Goal: Navigation & Orientation: Find specific page/section

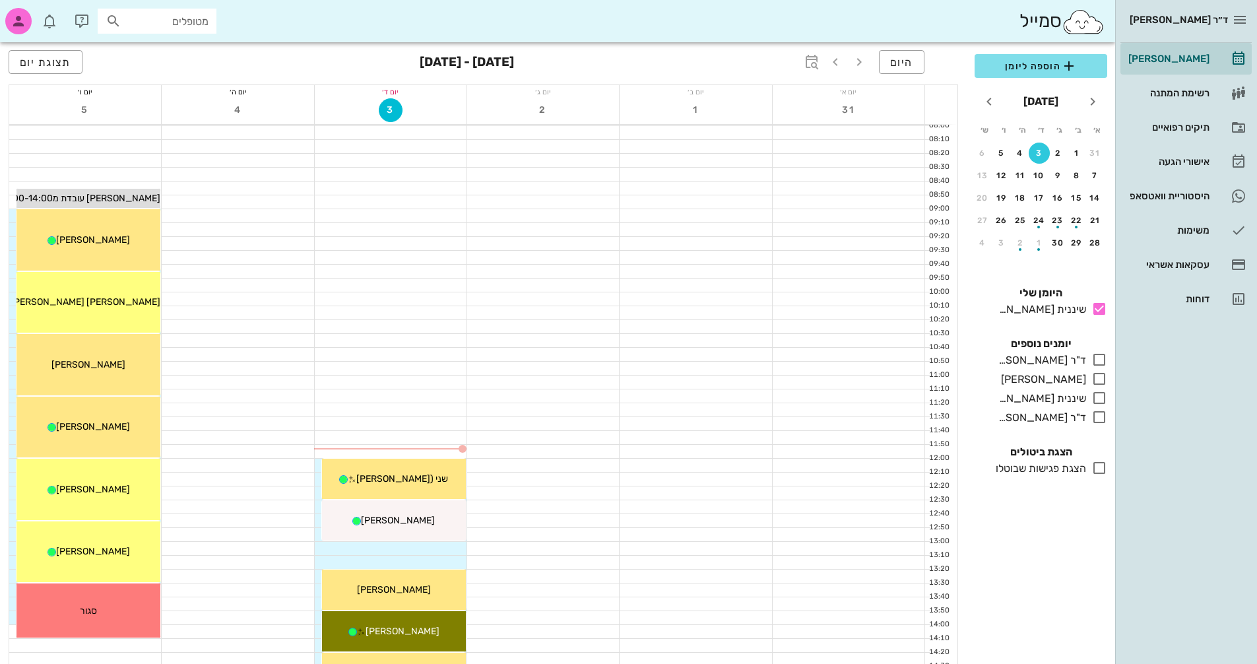
scroll to position [264, 0]
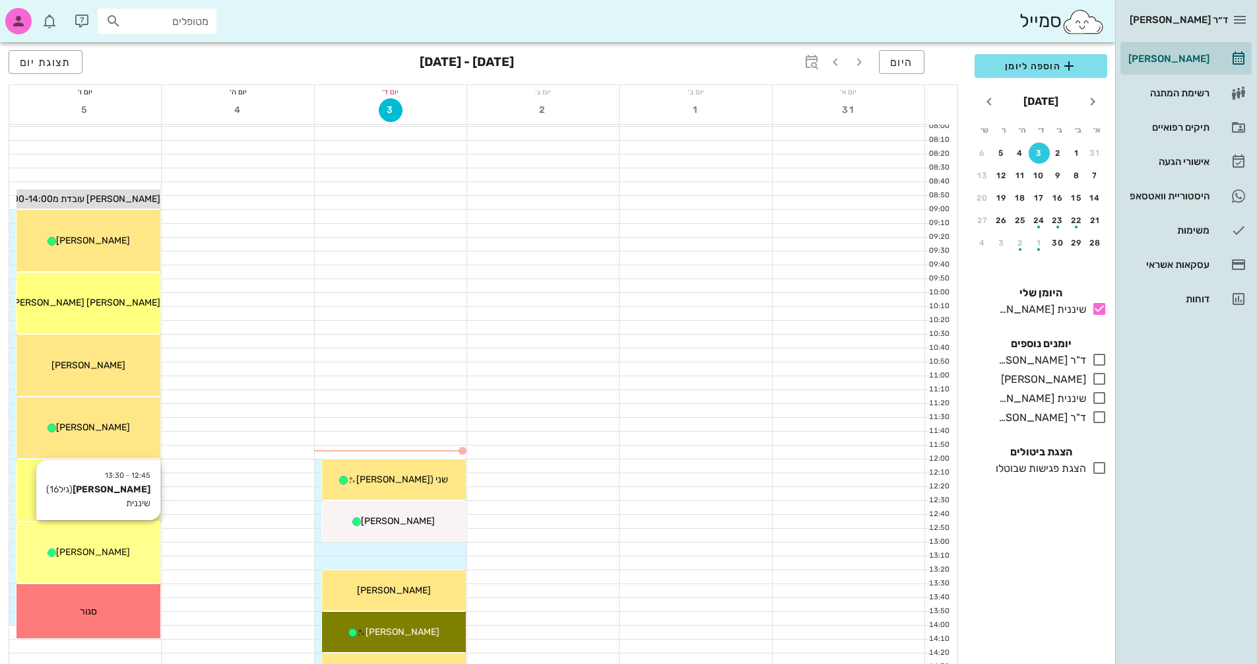
scroll to position [65, 0]
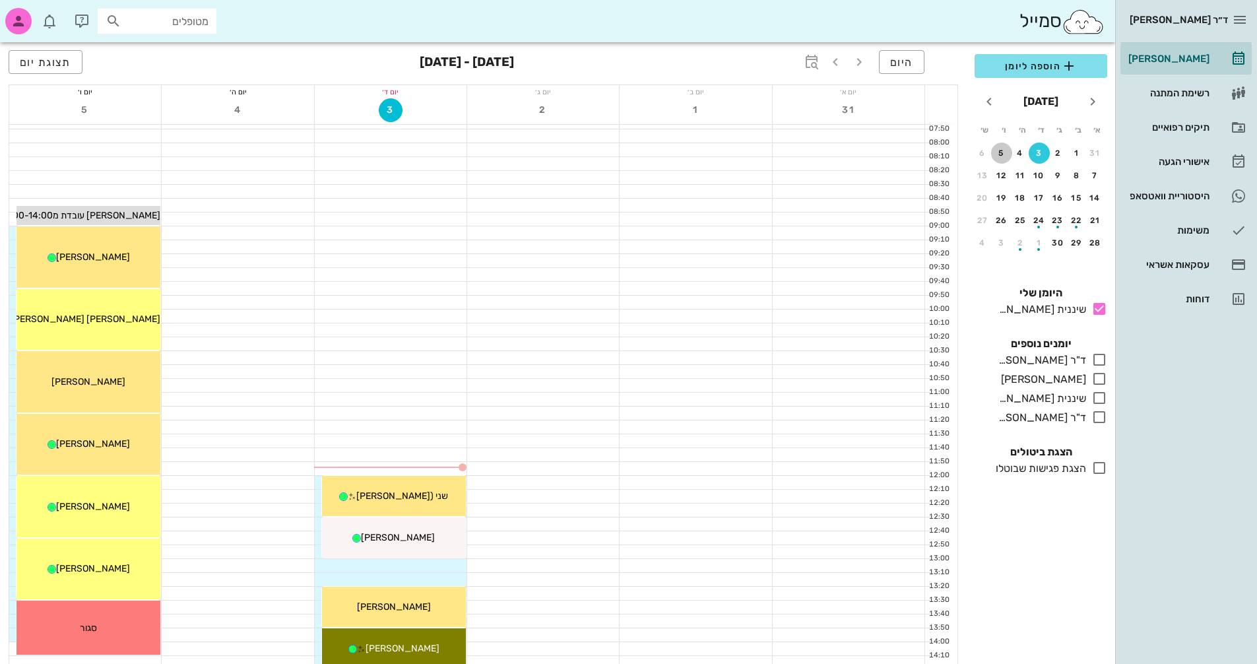
click at [1001, 155] on div "5" at bounding box center [1001, 152] width 21 height 9
click at [1093, 176] on div "7" at bounding box center [1095, 175] width 21 height 9
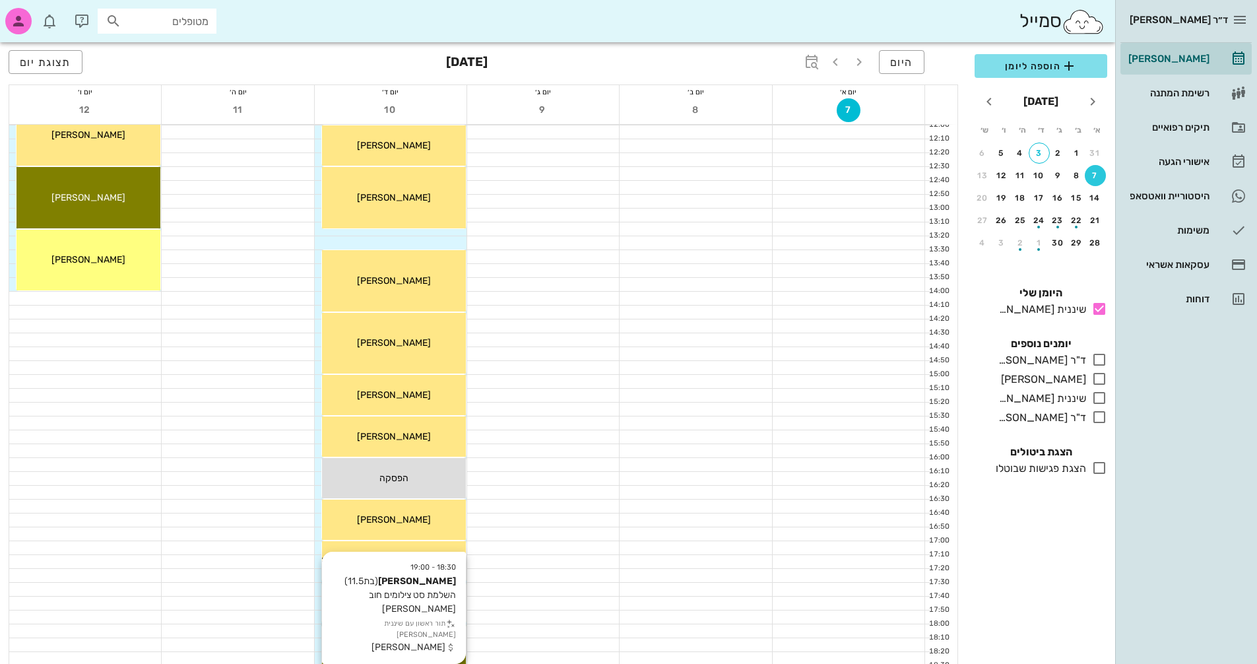
scroll to position [361, 0]
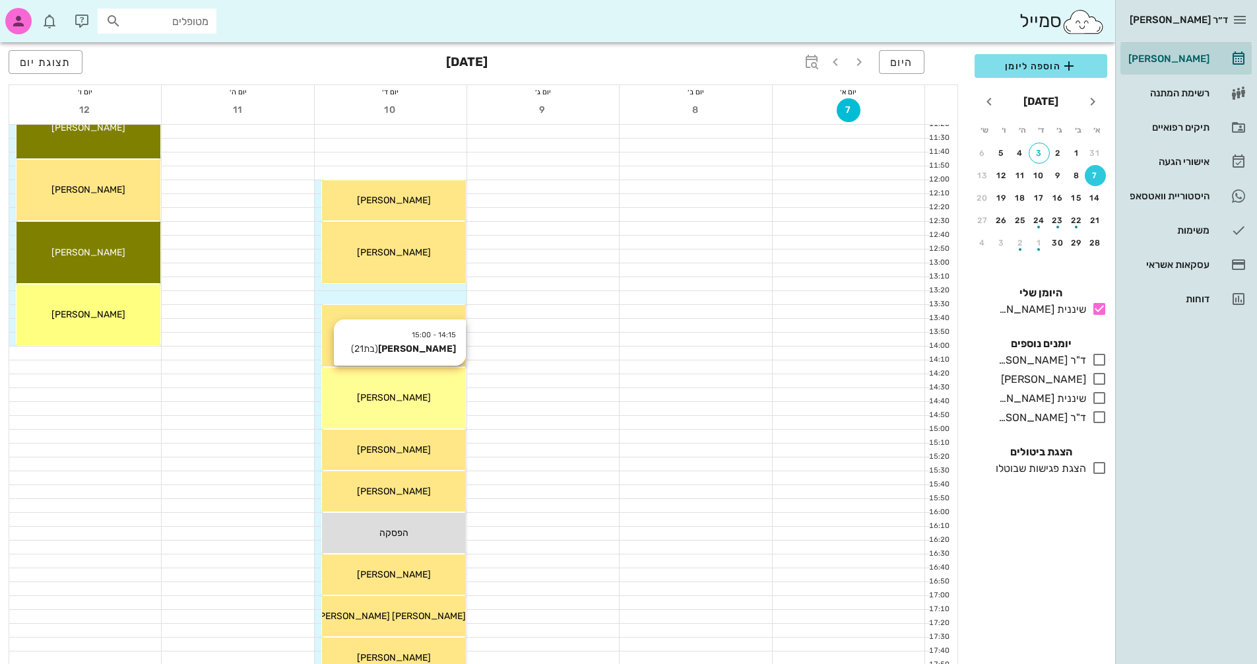
click at [389, 398] on span "[PERSON_NAME]" at bounding box center [394, 397] width 74 height 11
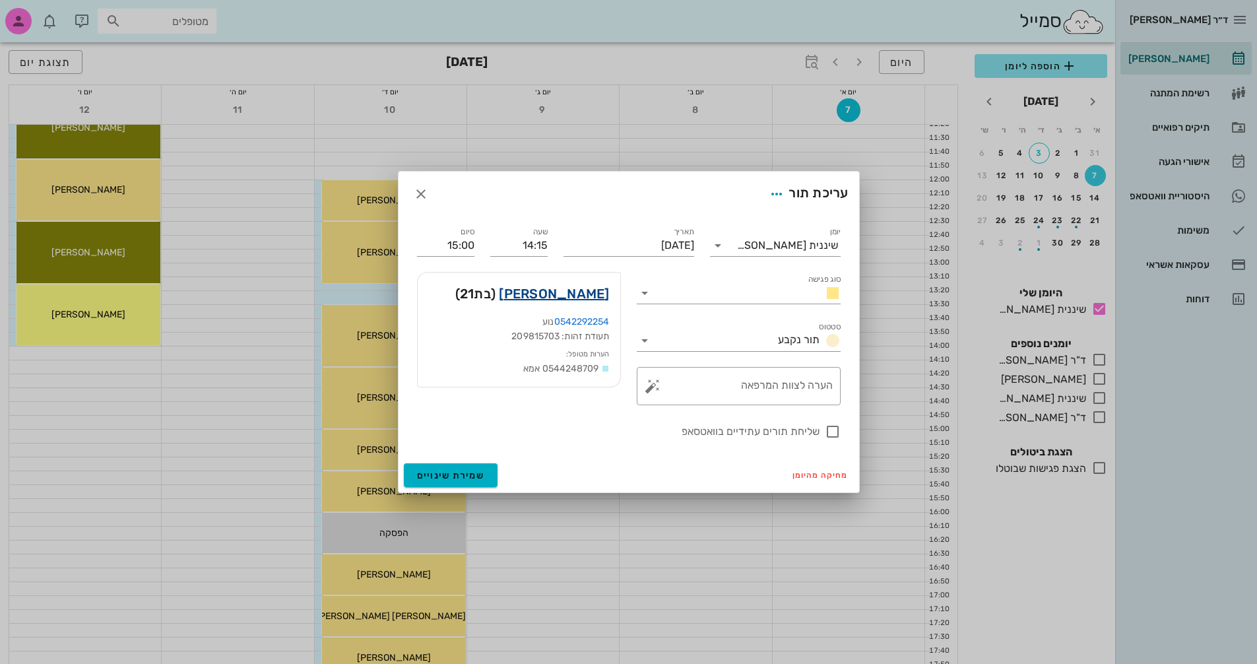
click at [557, 290] on link "[PERSON_NAME]" at bounding box center [554, 293] width 110 height 21
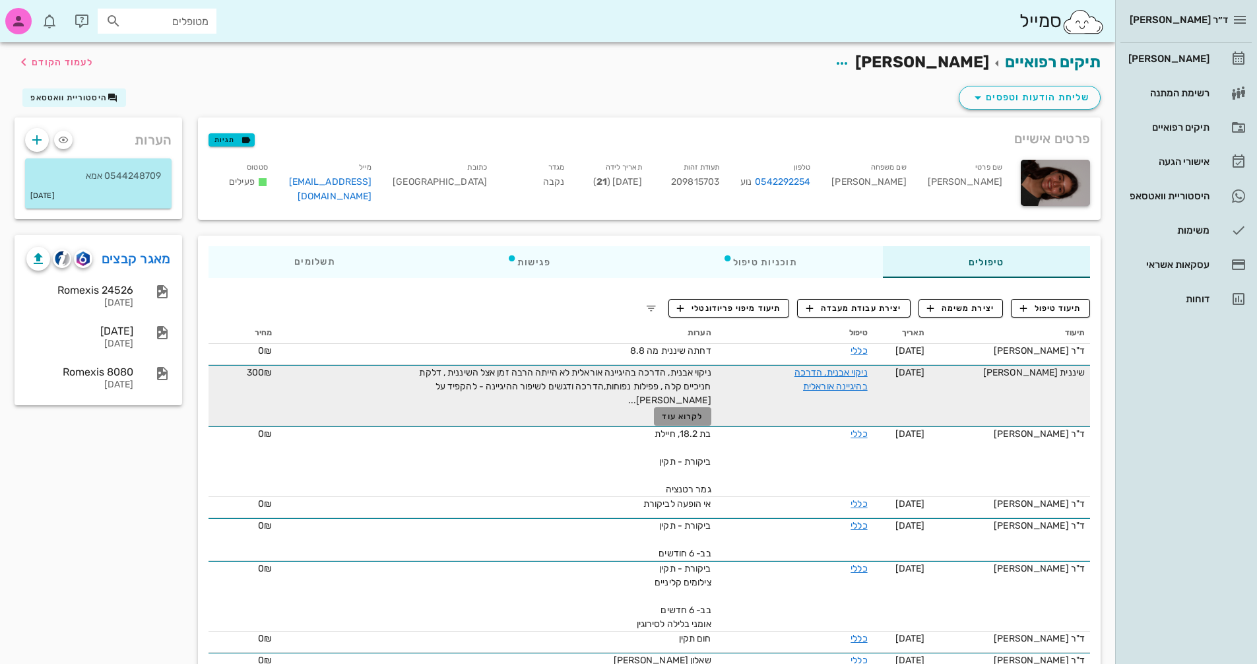
click at [692, 416] on span "לקרוא עוד" at bounding box center [682, 416] width 41 height 9
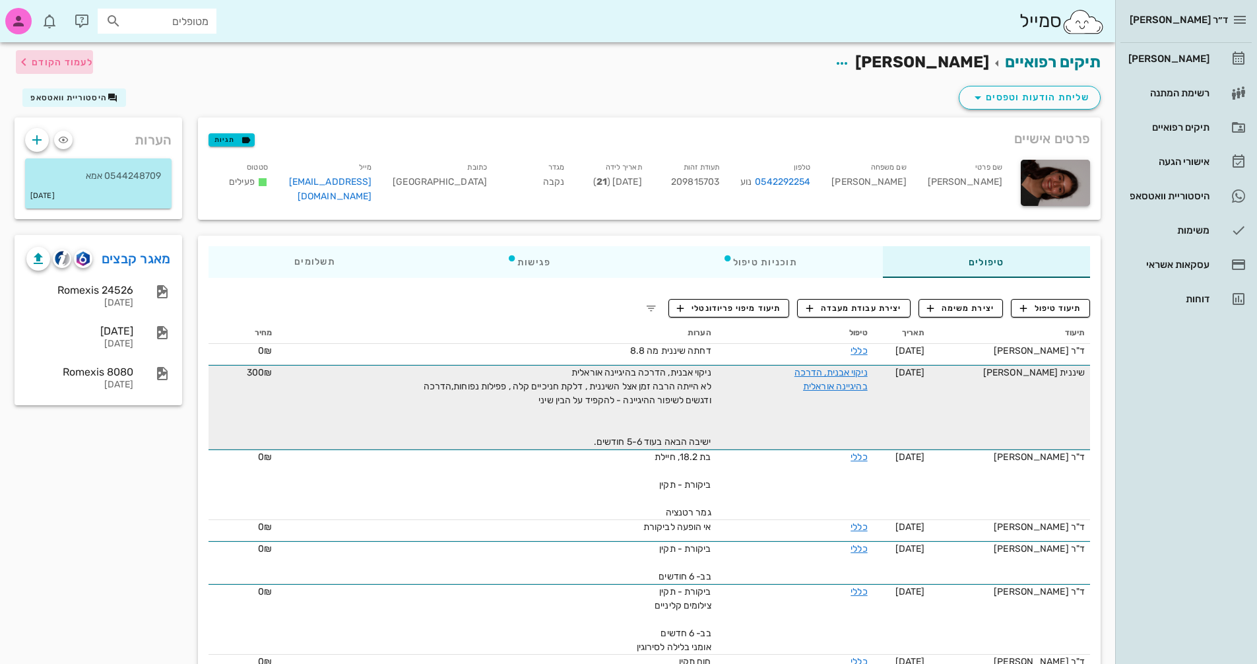
click at [55, 67] on span "לעמוד הקודם" at bounding box center [62, 62] width 61 height 11
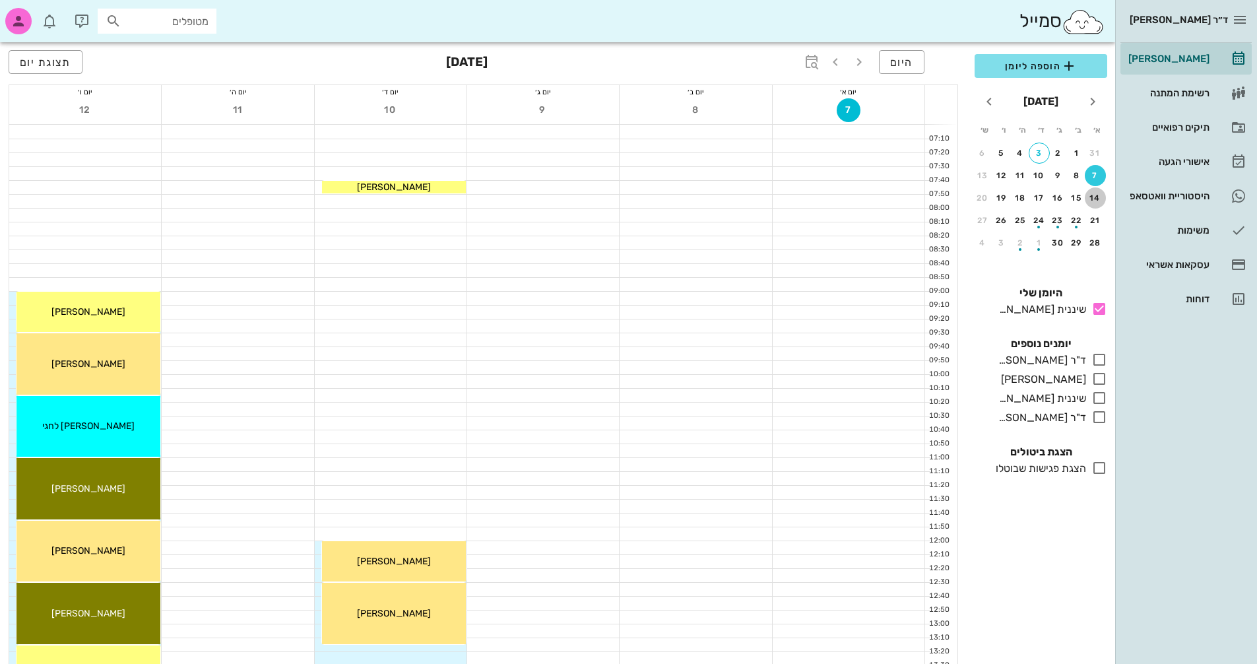
click at [1094, 201] on div "14" at bounding box center [1095, 197] width 21 height 9
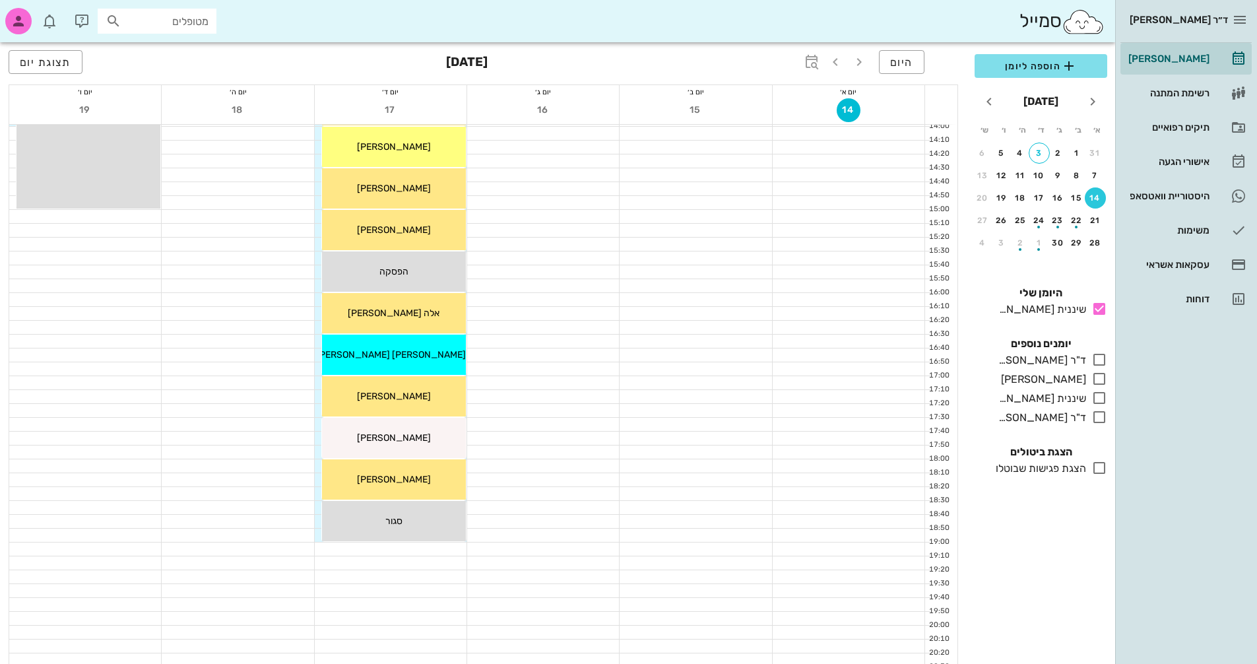
scroll to position [594, 0]
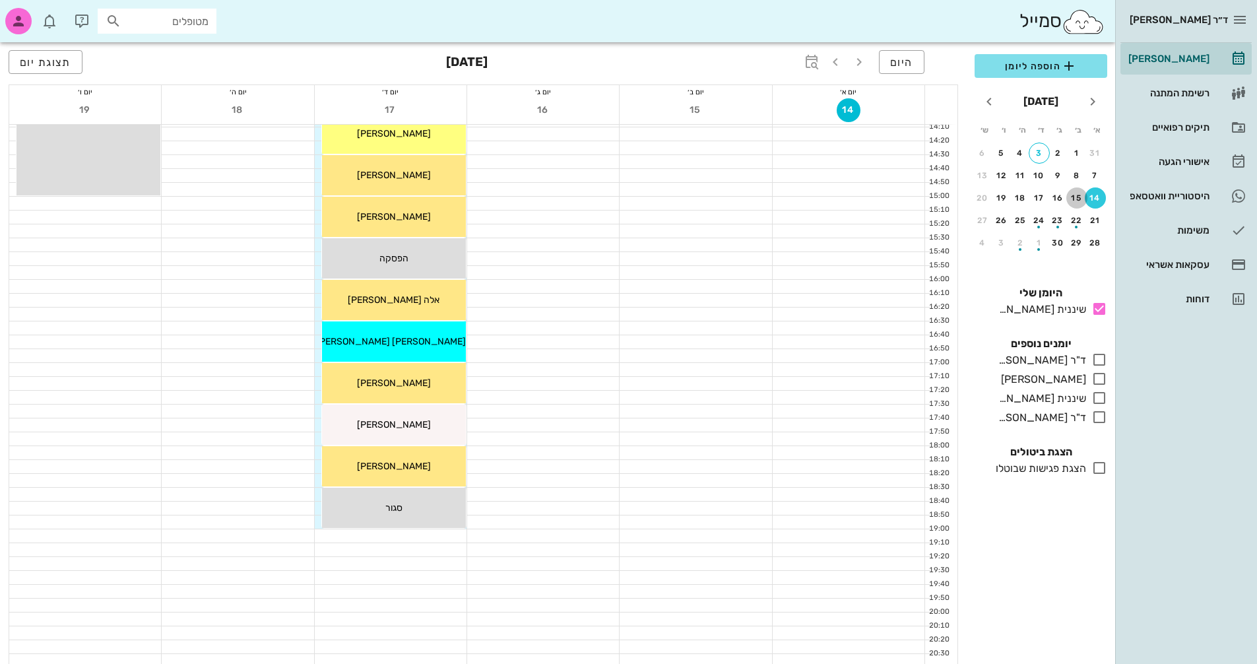
click at [1075, 202] on div "15" at bounding box center [1076, 197] width 21 height 9
click at [1097, 221] on div "21" at bounding box center [1095, 220] width 21 height 9
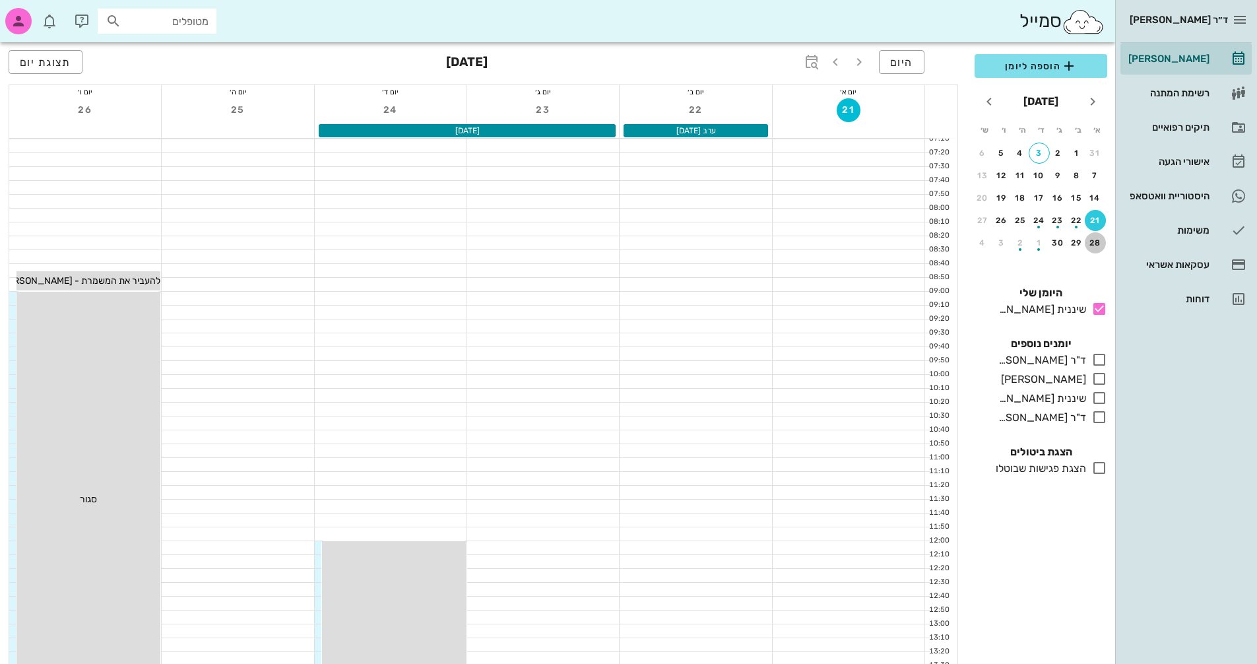
click at [1097, 240] on div "28" at bounding box center [1095, 242] width 21 height 9
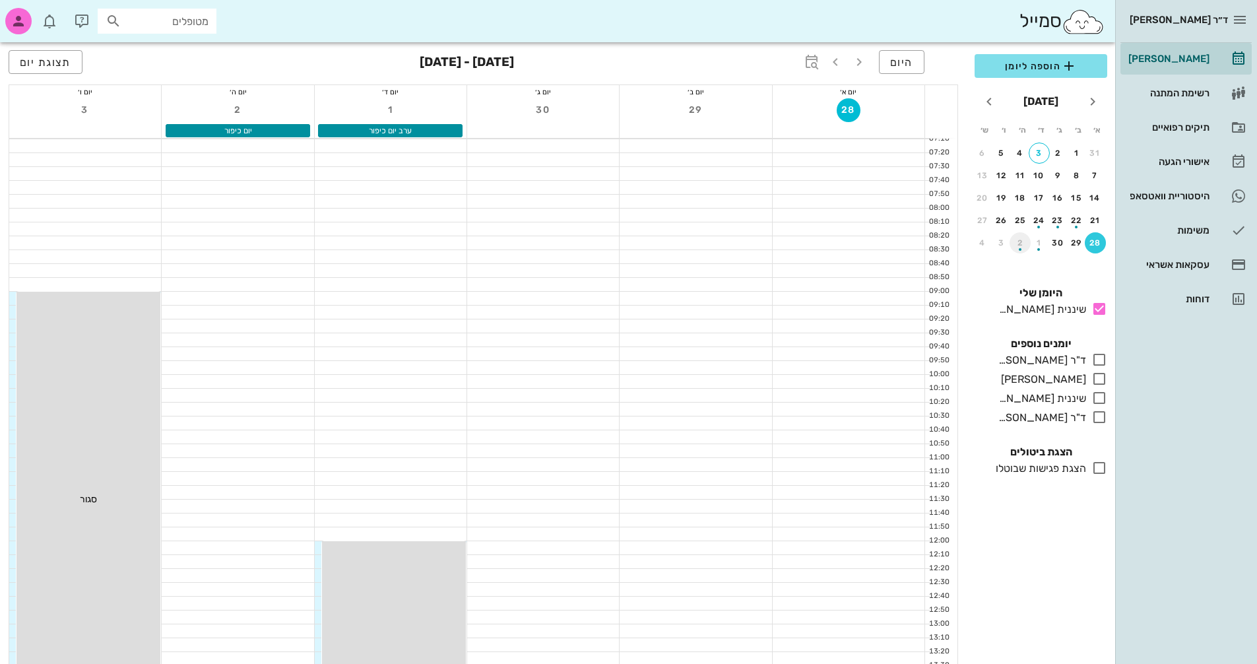
click at [1015, 246] on div "button" at bounding box center [1019, 245] width 21 height 7
click at [1002, 153] on div "3" at bounding box center [1001, 152] width 21 height 9
click at [998, 179] on div "button" at bounding box center [1001, 178] width 21 height 7
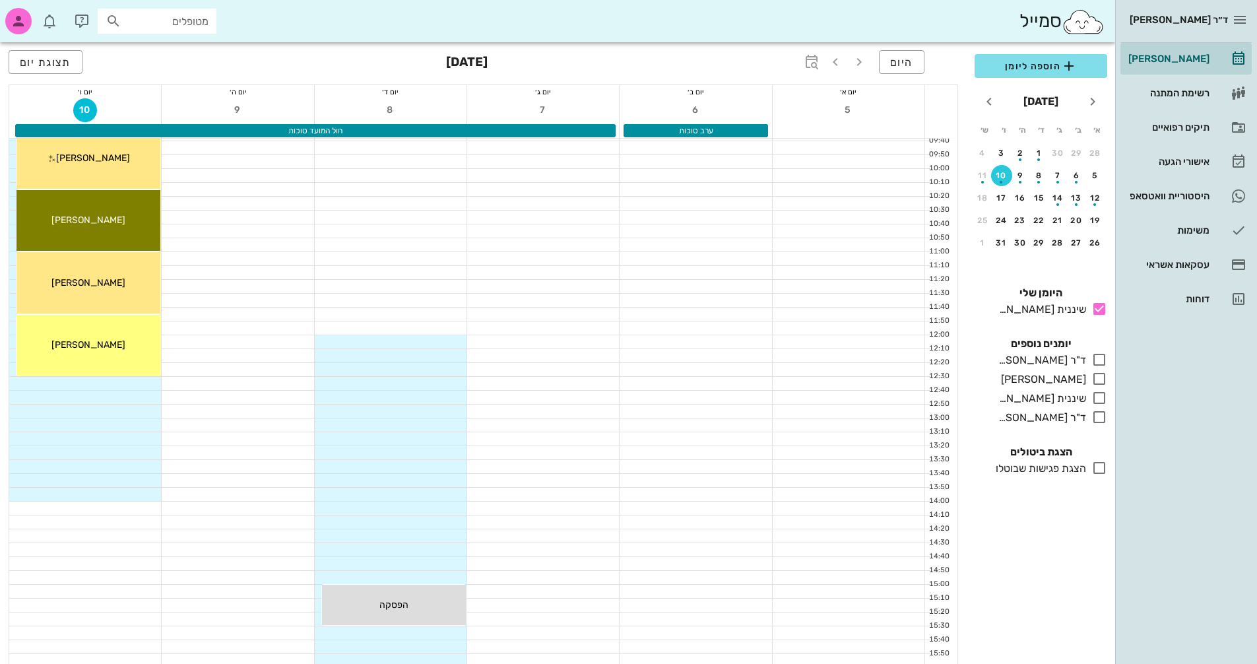
scroll to position [198, 0]
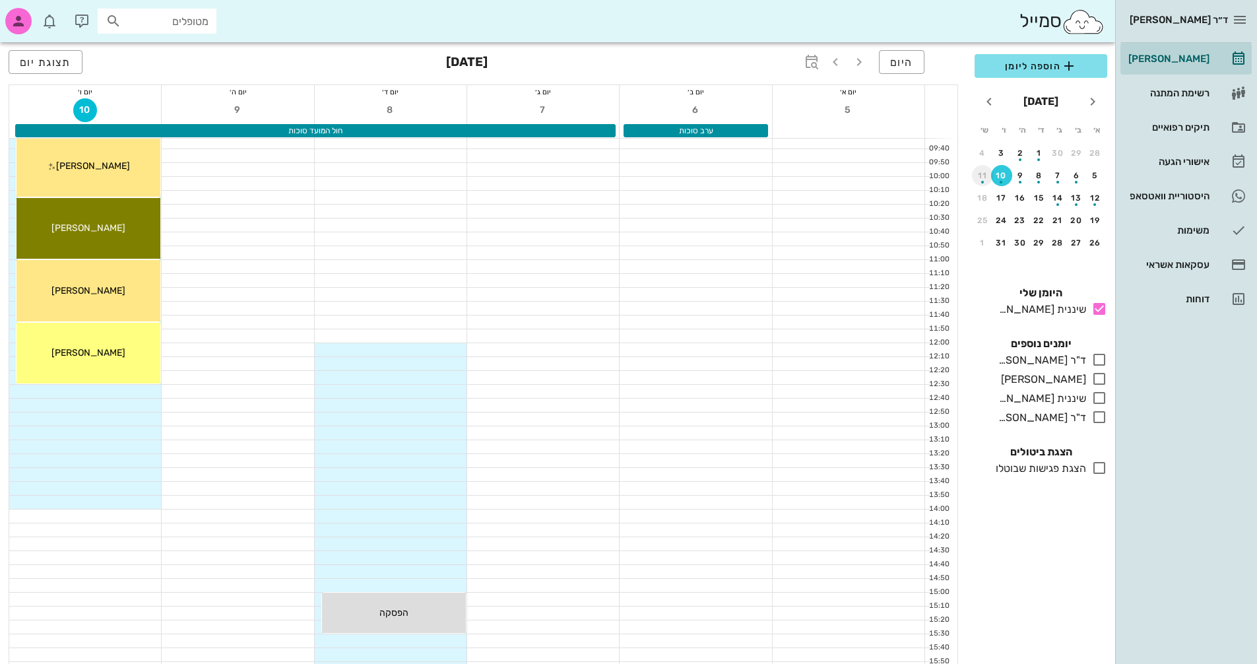
click at [987, 177] on div "button" at bounding box center [982, 178] width 21 height 7
click at [1060, 175] on div "button" at bounding box center [1057, 178] width 21 height 7
click at [1075, 204] on div "button" at bounding box center [1076, 204] width 3 height 3
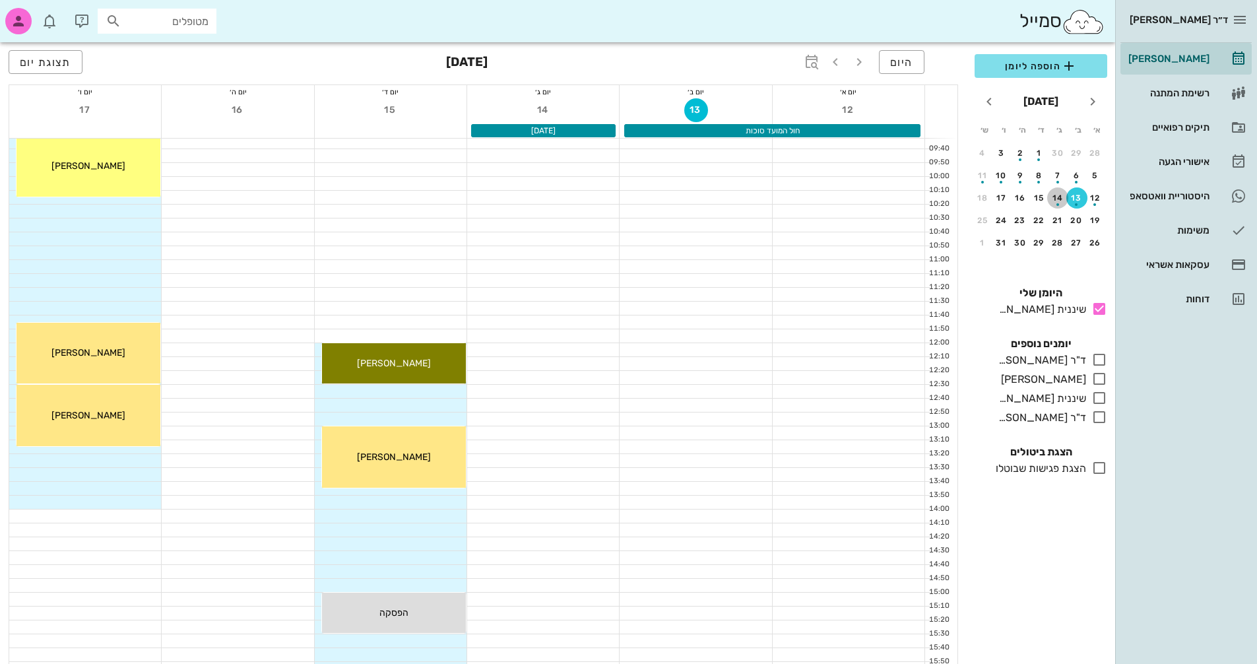
click at [1055, 201] on div "button" at bounding box center [1057, 200] width 21 height 7
click at [1098, 202] on div "button" at bounding box center [1095, 200] width 21 height 7
click at [909, 56] on span "היום" at bounding box center [901, 62] width 23 height 13
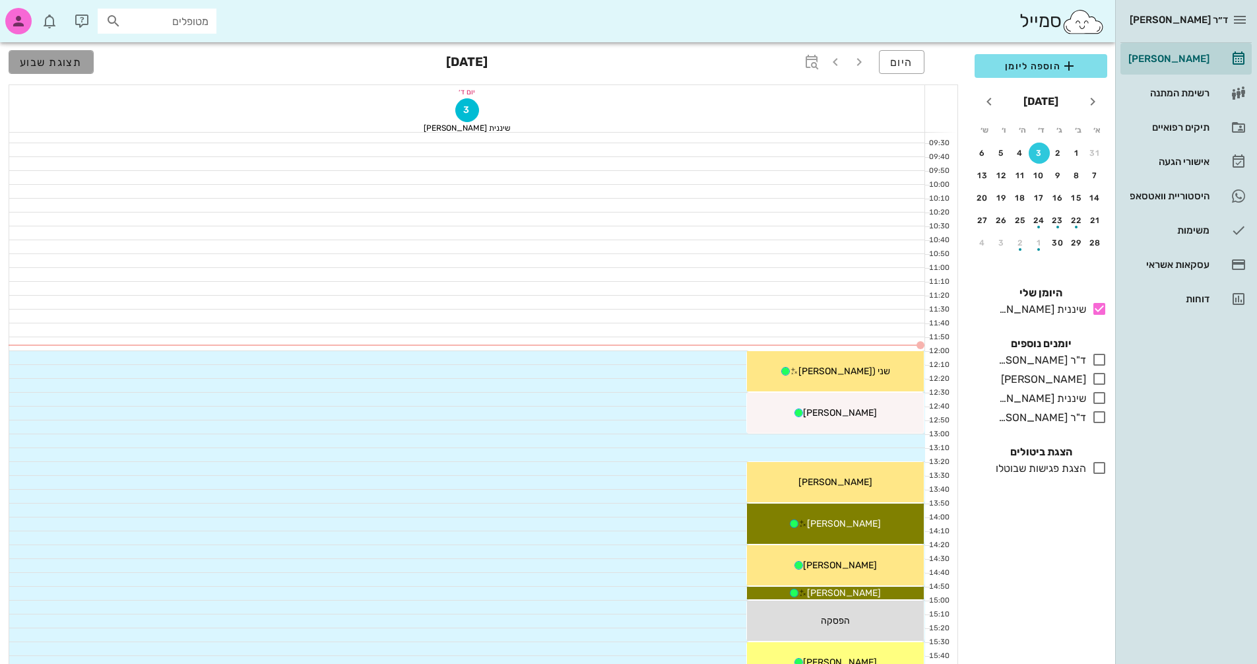
click at [77, 62] on span "תצוגת שבוע" at bounding box center [51, 62] width 63 height 13
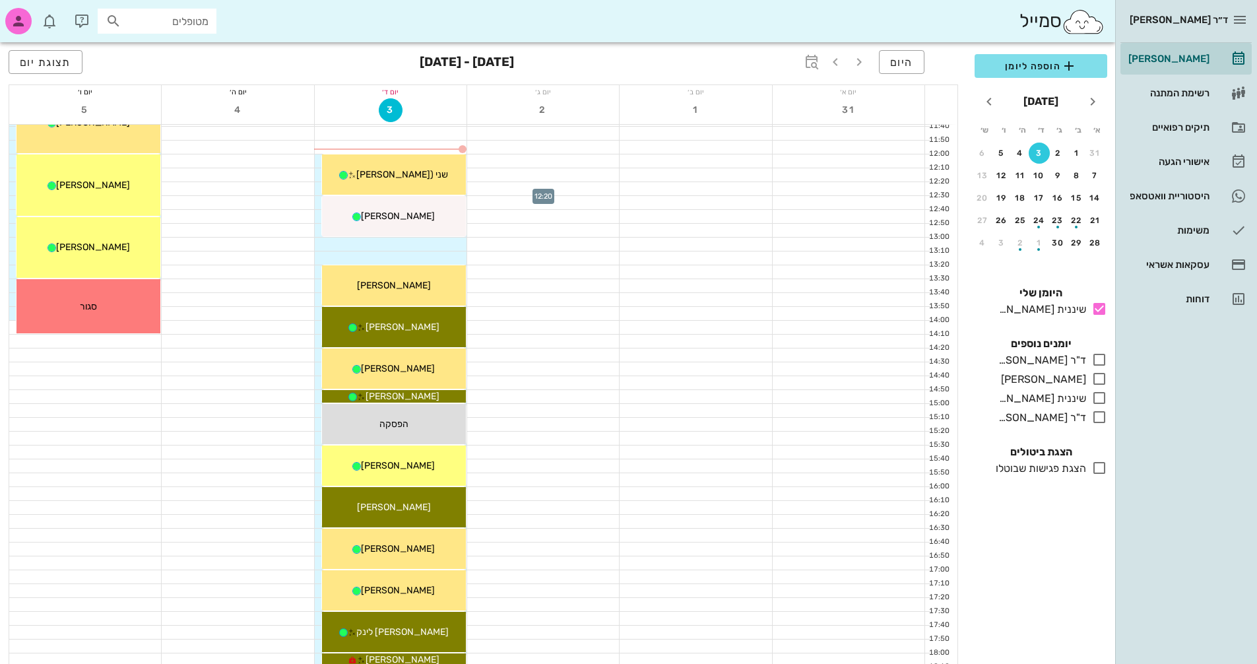
scroll to position [396, 0]
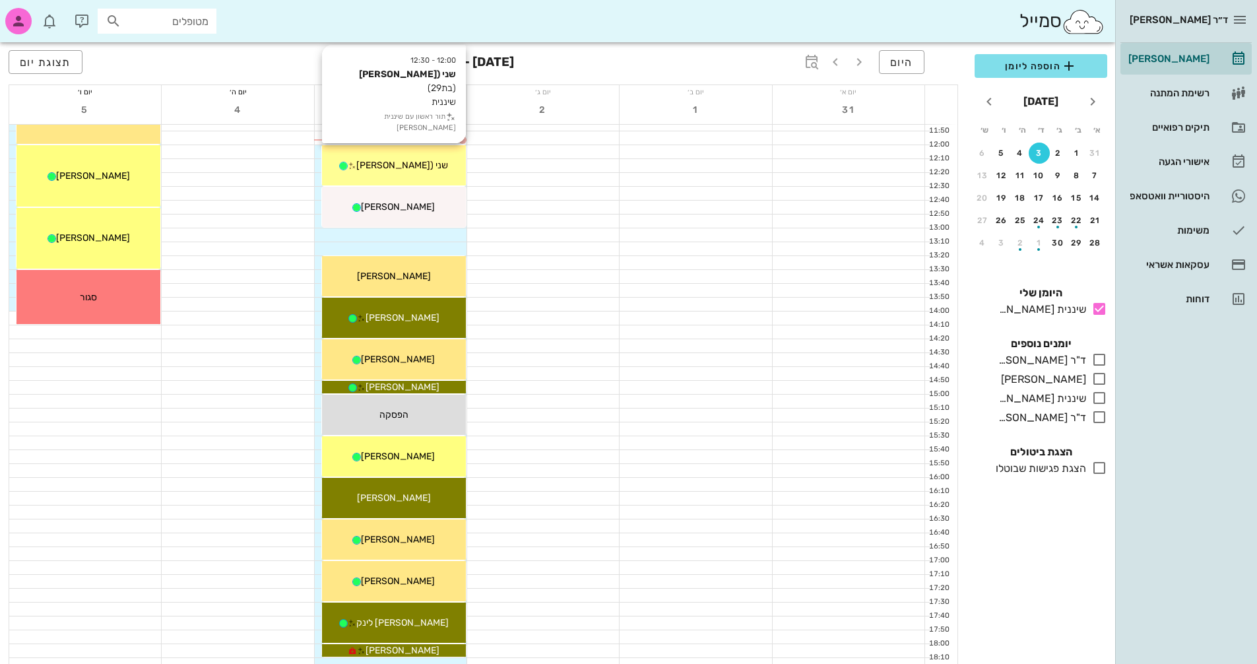
click at [433, 168] on span "שני ([PERSON_NAME]" at bounding box center [402, 165] width 92 height 11
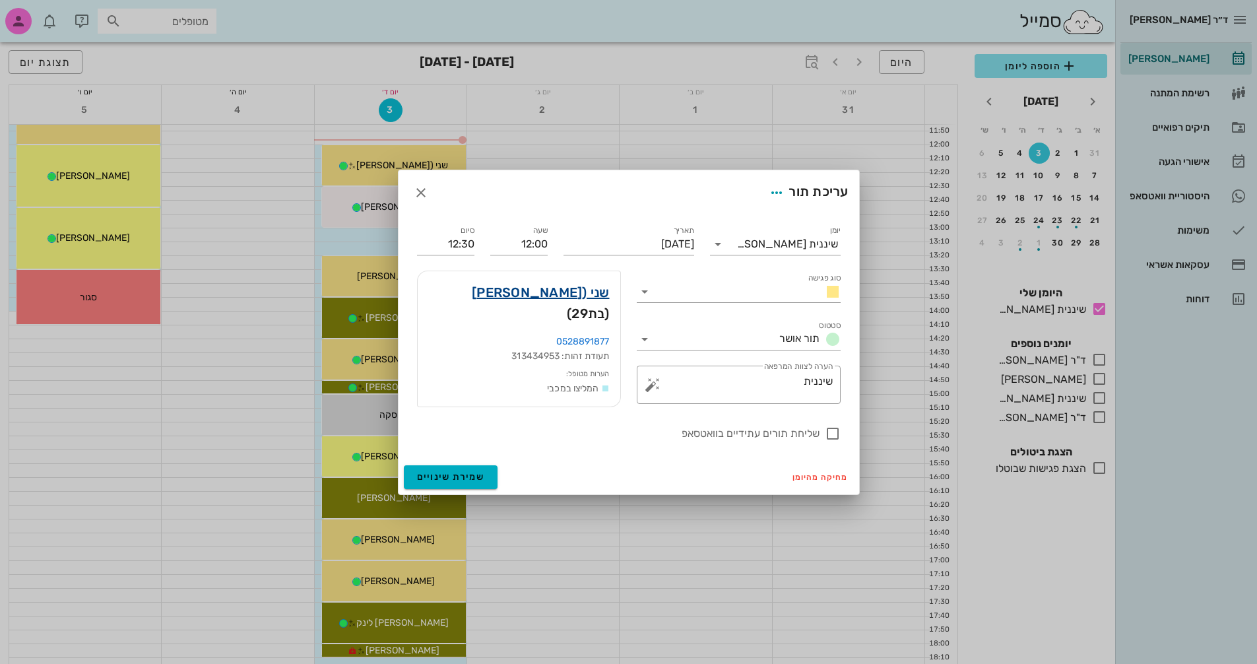
click at [562, 290] on link "שני ([PERSON_NAME]" at bounding box center [541, 292] width 138 height 21
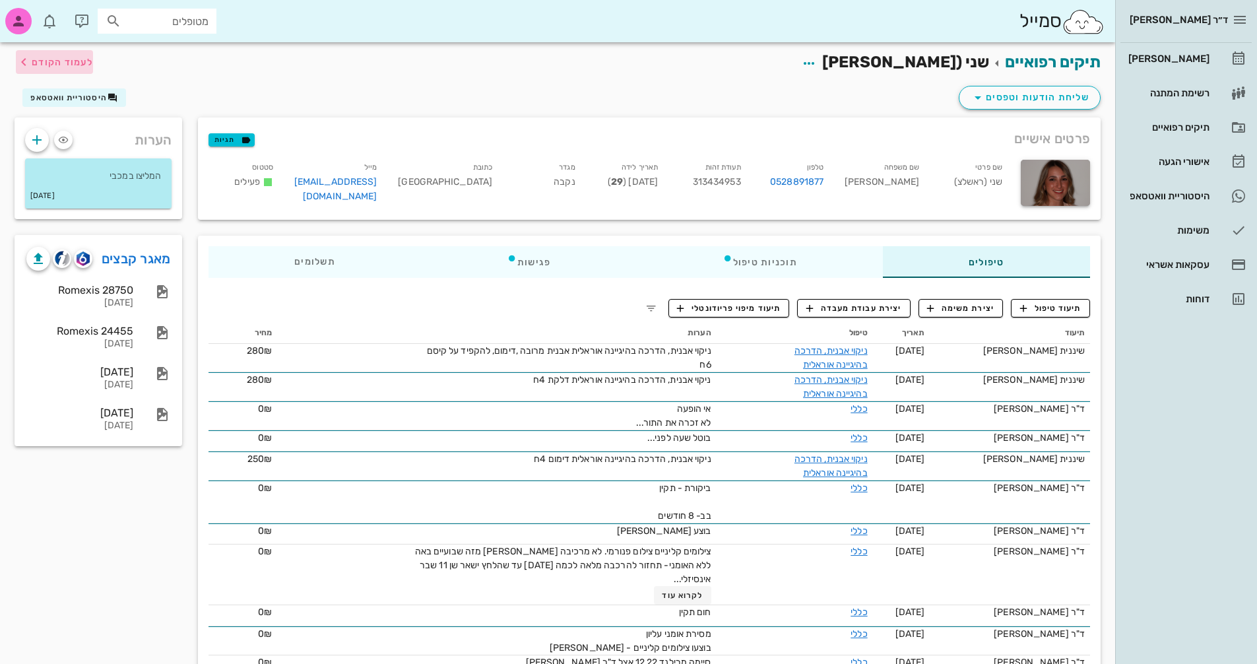
click at [53, 58] on span "לעמוד הקודם" at bounding box center [62, 62] width 61 height 11
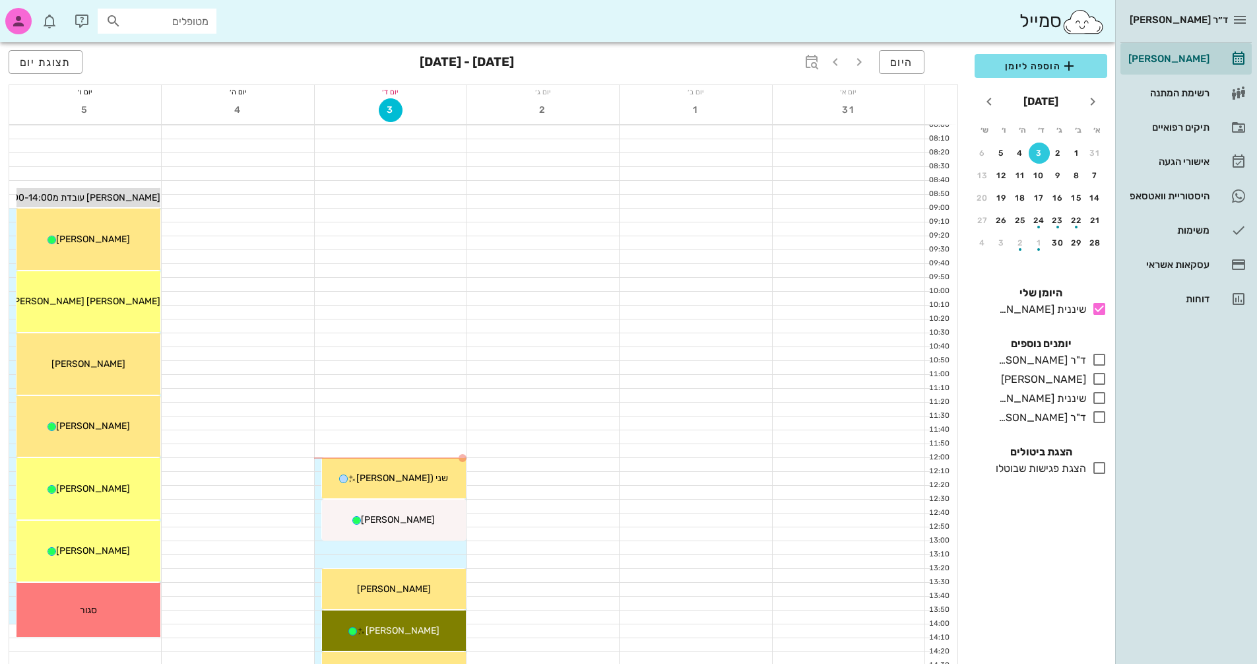
scroll to position [66, 0]
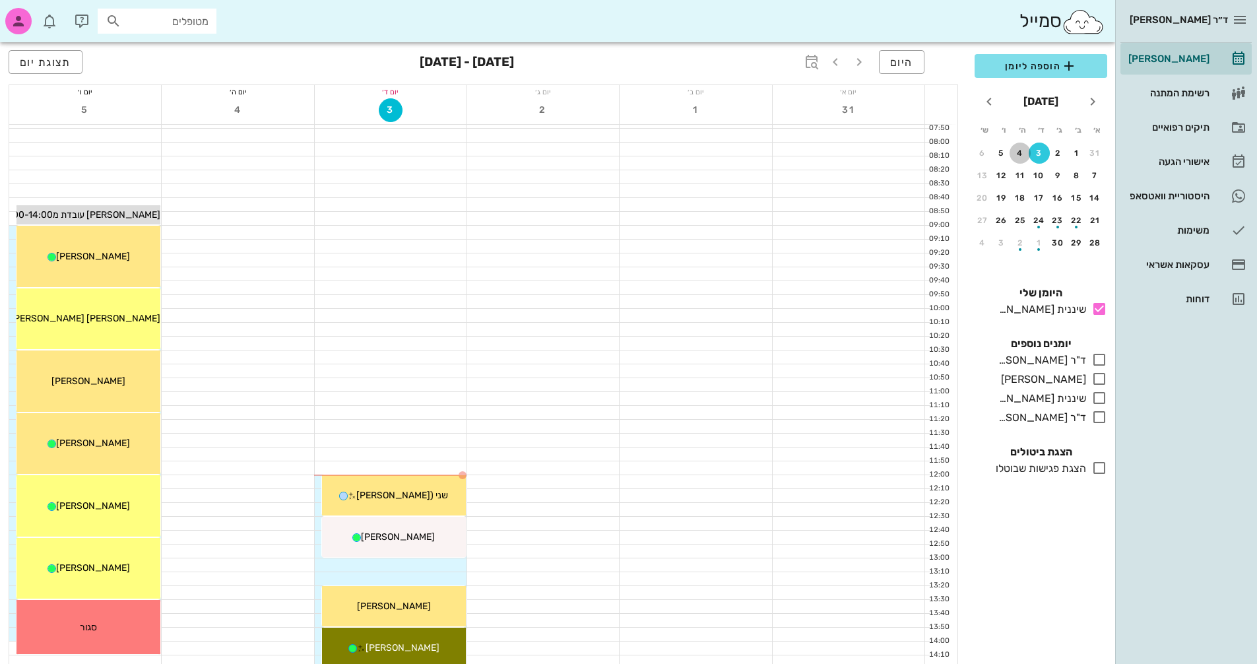
click at [1018, 156] on div "4" at bounding box center [1019, 152] width 21 height 9
click at [900, 65] on span "היום" at bounding box center [901, 62] width 23 height 13
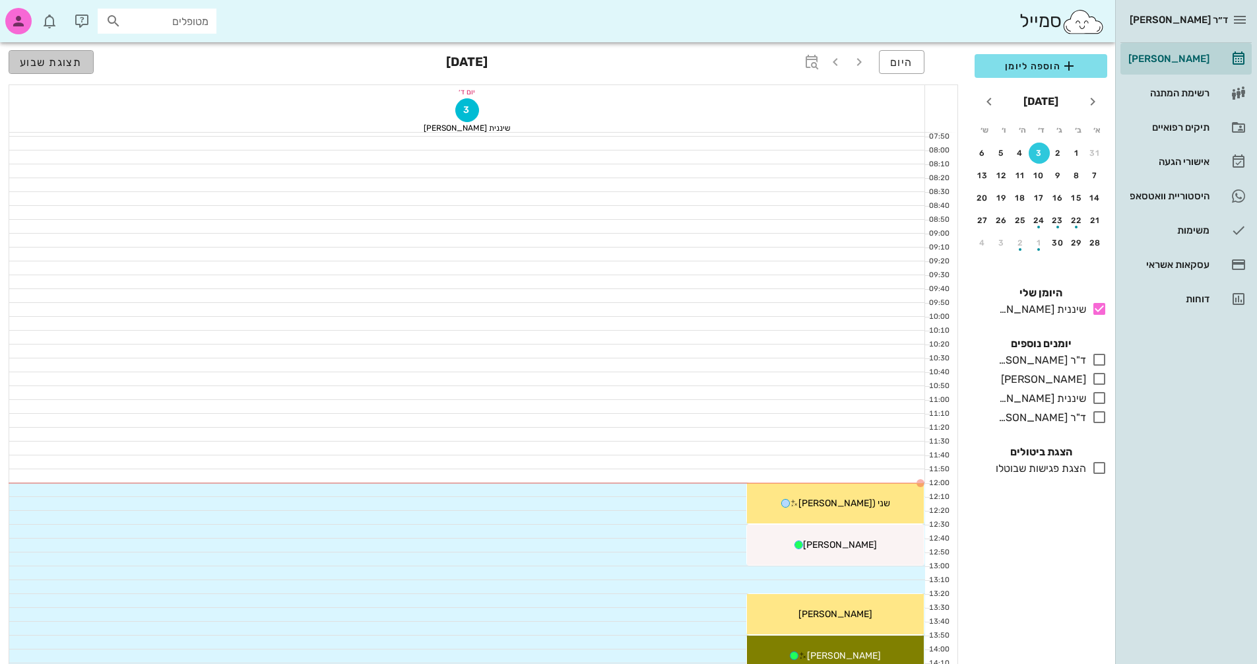
click at [83, 64] on button "תצוגת שבוע" at bounding box center [51, 62] width 85 height 24
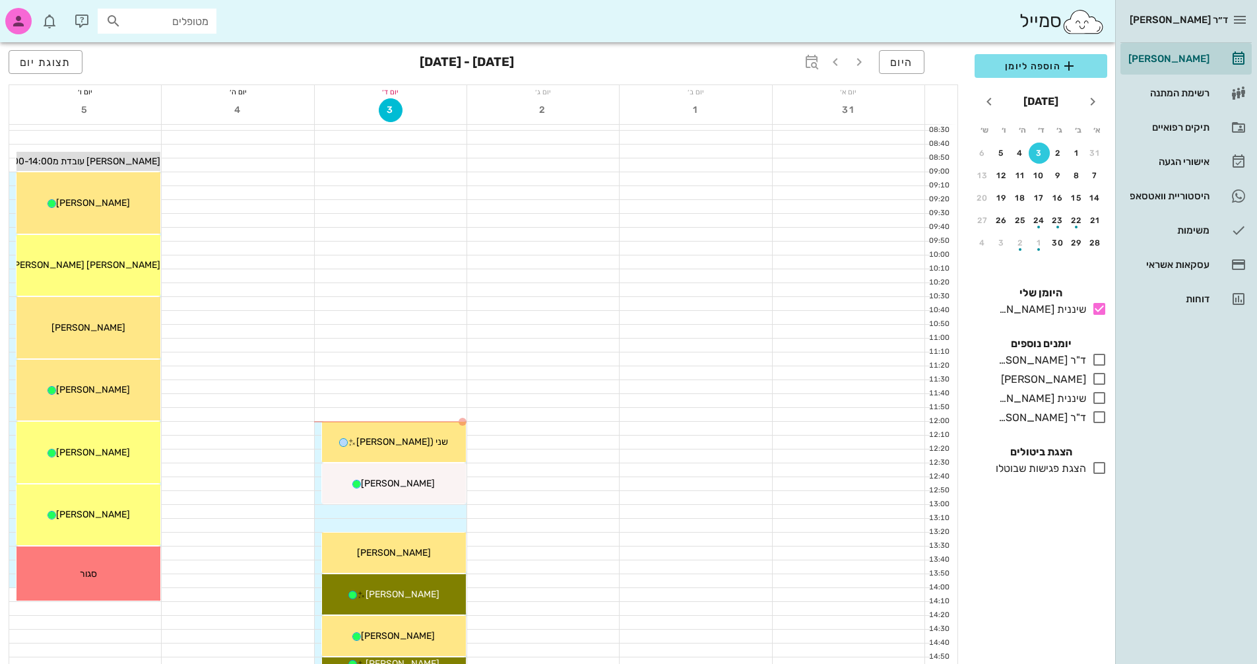
scroll to position [198, 0]
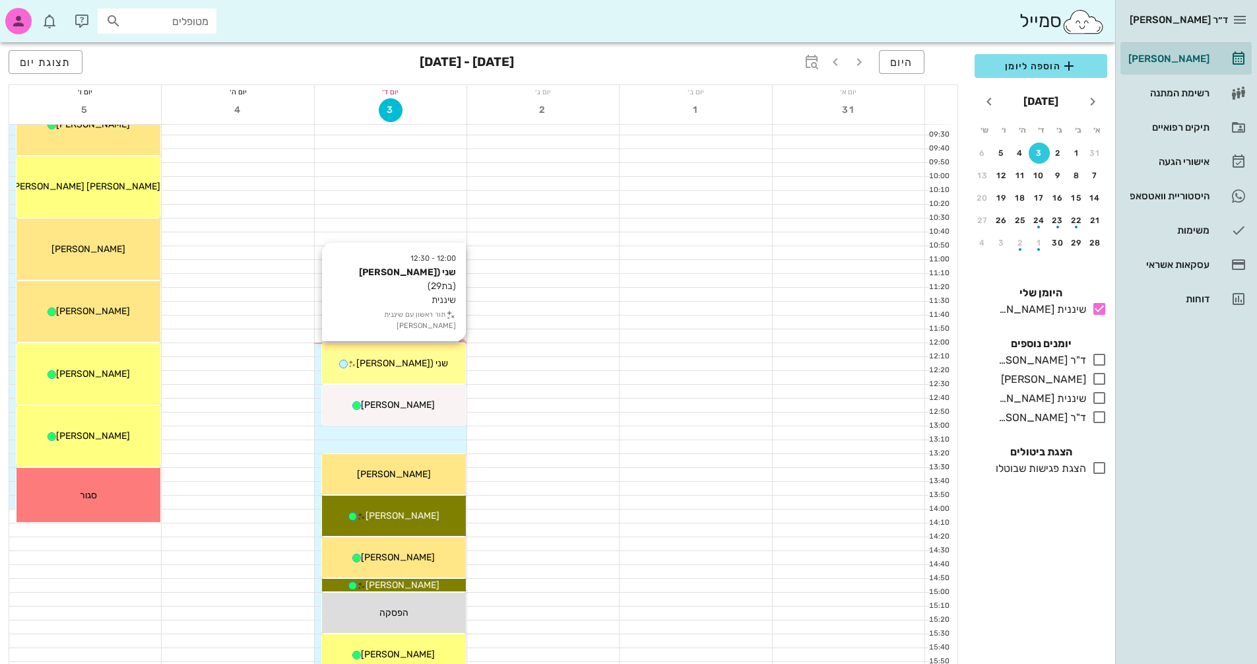
click at [401, 364] on span "שני ([PERSON_NAME]" at bounding box center [402, 363] width 92 height 11
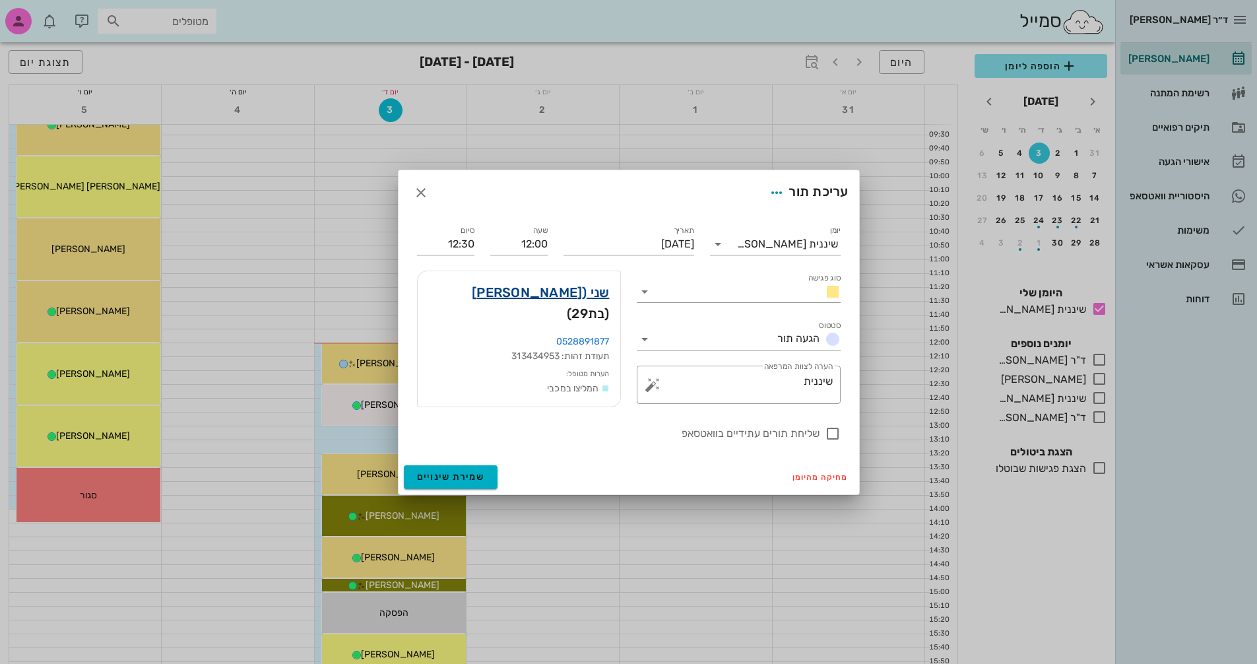
click at [532, 296] on link "שני ([PERSON_NAME]" at bounding box center [541, 292] width 138 height 21
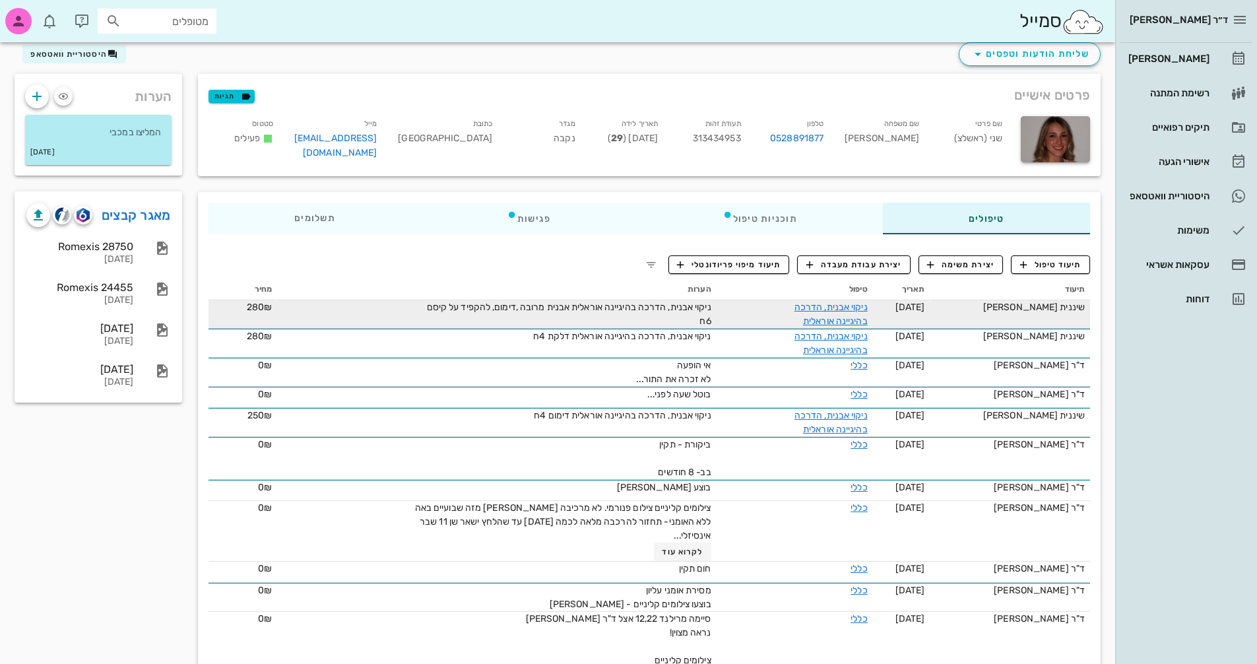
scroll to position [66, 0]
